Goal: Check status

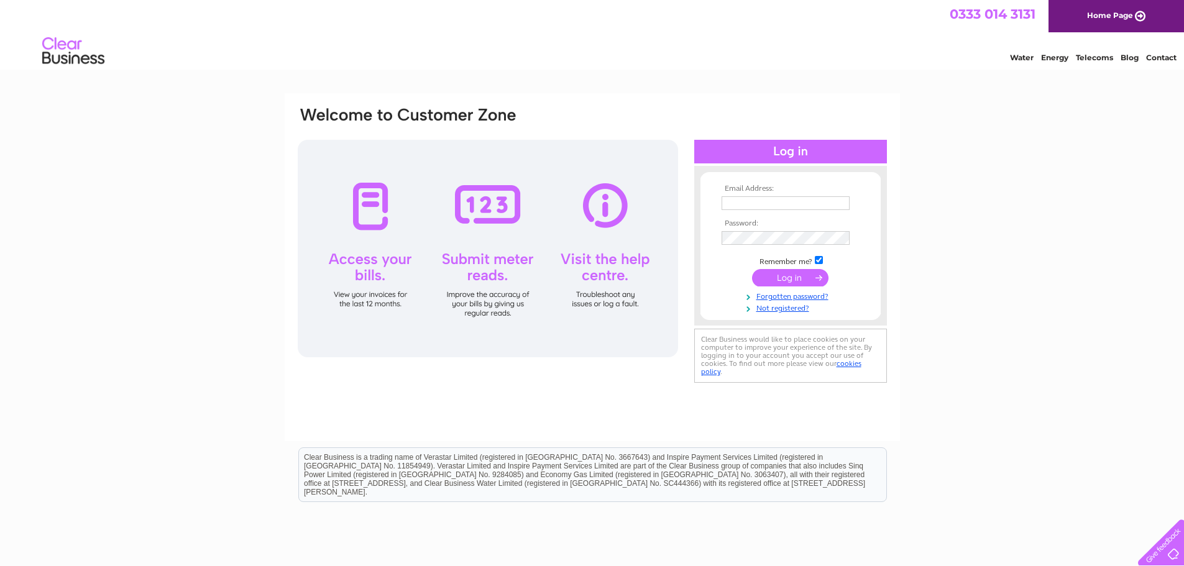
type input "edinburgh@indiecampers.com"
click at [773, 275] on input "submit" at bounding box center [790, 277] width 76 height 17
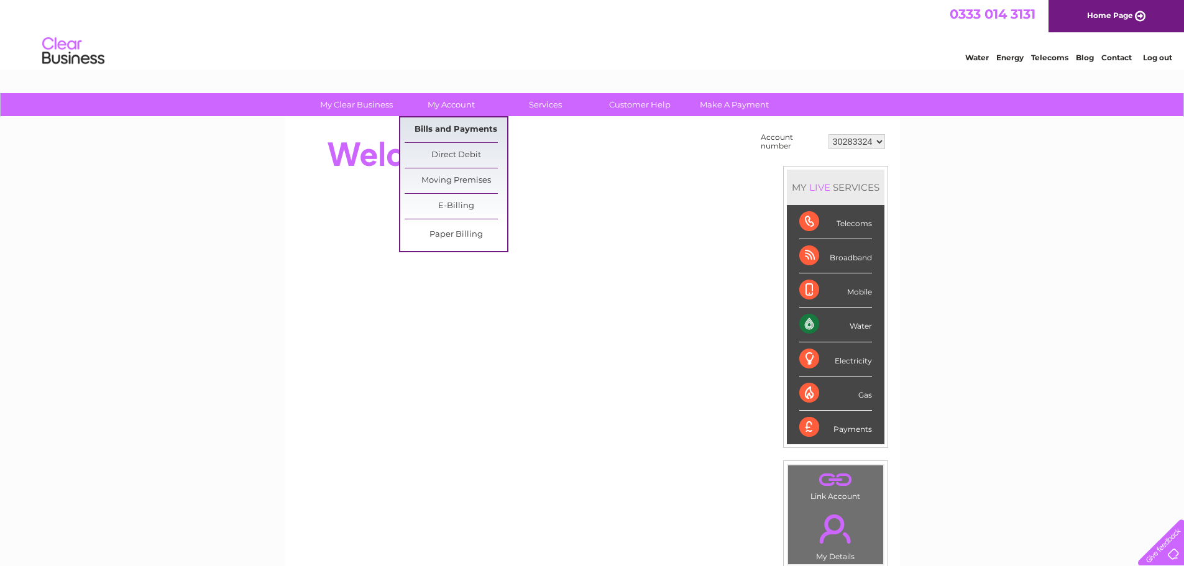
click at [463, 134] on link "Bills and Payments" at bounding box center [456, 129] width 103 height 25
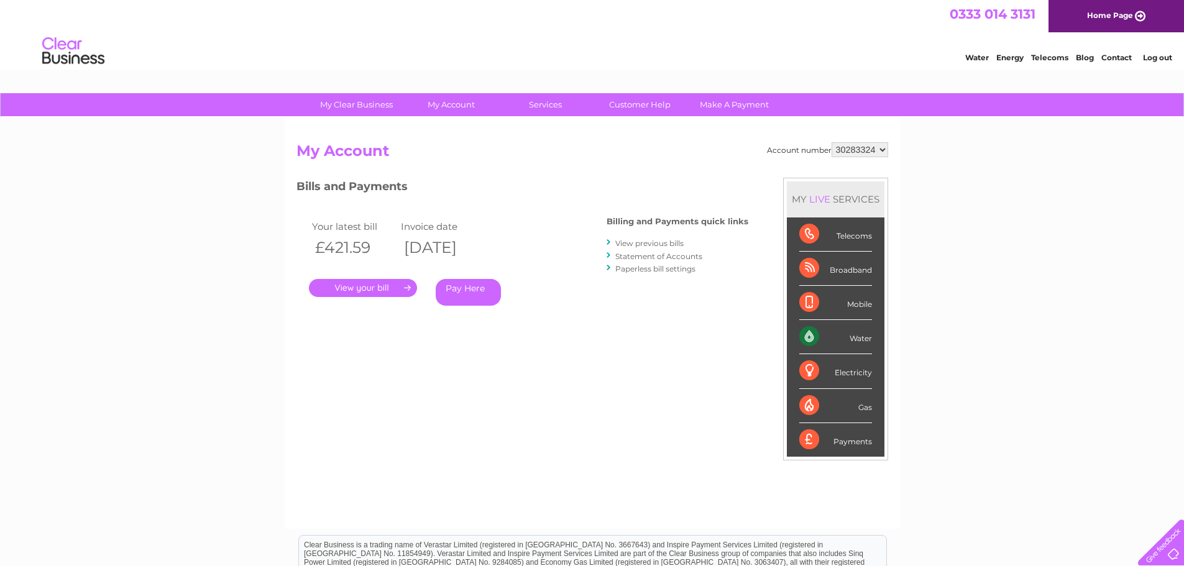
click at [385, 287] on link "." at bounding box center [363, 288] width 108 height 18
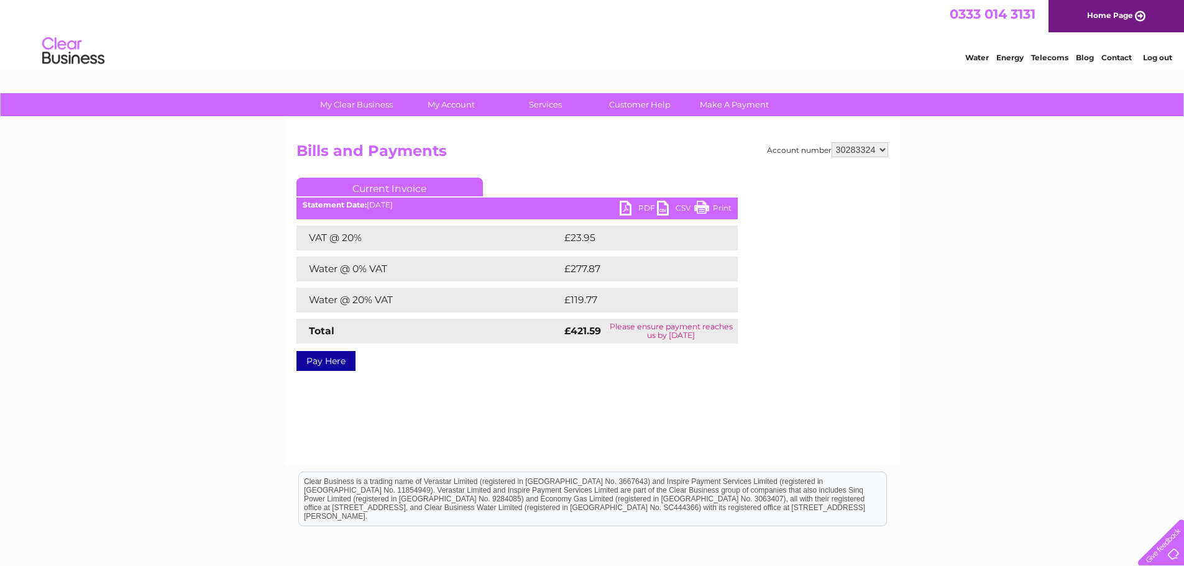
click at [629, 208] on link "PDF" at bounding box center [638, 210] width 37 height 18
